Goal: Task Accomplishment & Management: Manage account settings

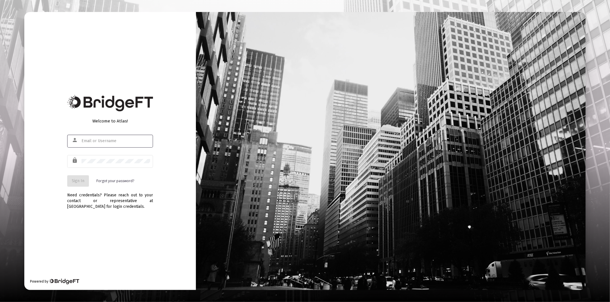
click at [84, 144] on div at bounding box center [115, 141] width 69 height 14
type input "[PERSON_NAME][EMAIL_ADDRESS][DOMAIN_NAME]"
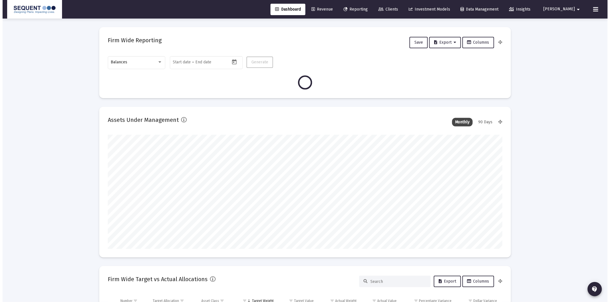
scroll to position [114, 212]
click at [395, 8] on span "Clients" at bounding box center [386, 9] width 20 height 5
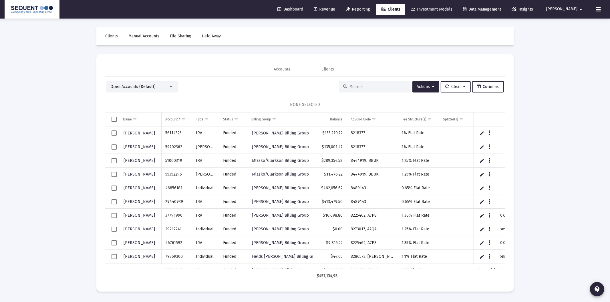
click at [378, 91] on div at bounding box center [374, 86] width 71 height 11
click at [376, 89] on input at bounding box center [378, 87] width 56 height 5
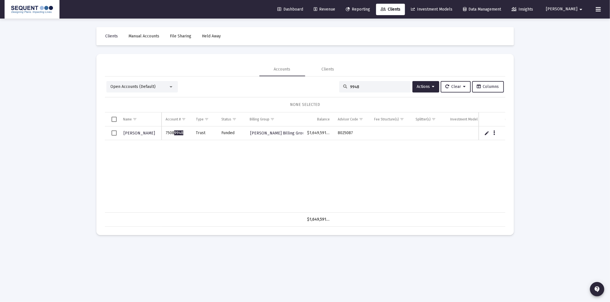
type input "9948"
click at [117, 135] on td "Data grid" at bounding box center [112, 134] width 14 height 14
click at [415, 91] on button "Actions" at bounding box center [425, 86] width 27 height 11
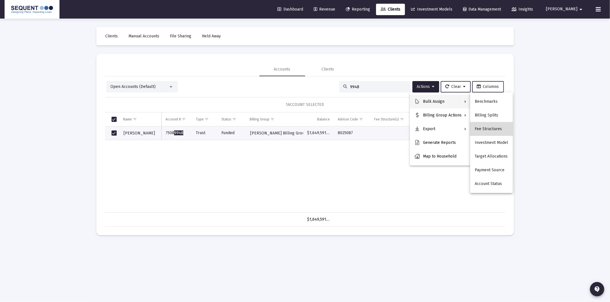
click at [498, 127] on button "Fee Structures" at bounding box center [491, 129] width 43 height 14
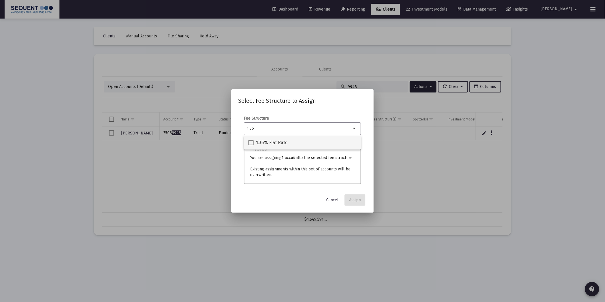
type input "1.36"
click at [301, 139] on div "1.36% Flat Rate" at bounding box center [302, 143] width 108 height 14
checkbox input "true"
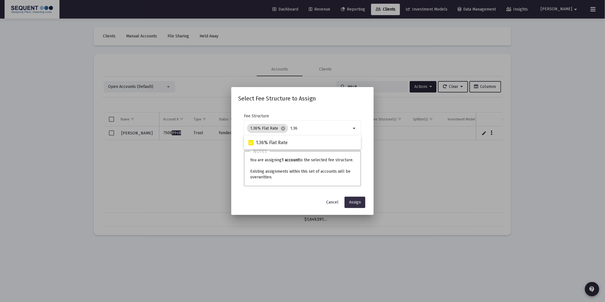
click at [358, 199] on button "Assign" at bounding box center [354, 202] width 21 height 11
